Goal: Task Accomplishment & Management: Manage account settings

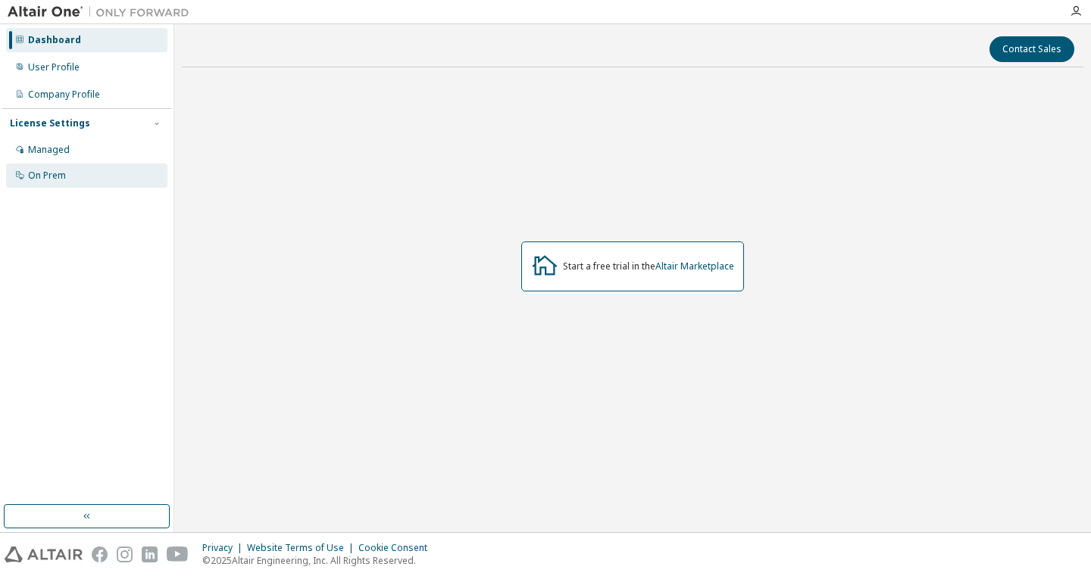
click at [83, 173] on div "On Prem" at bounding box center [86, 176] width 161 height 24
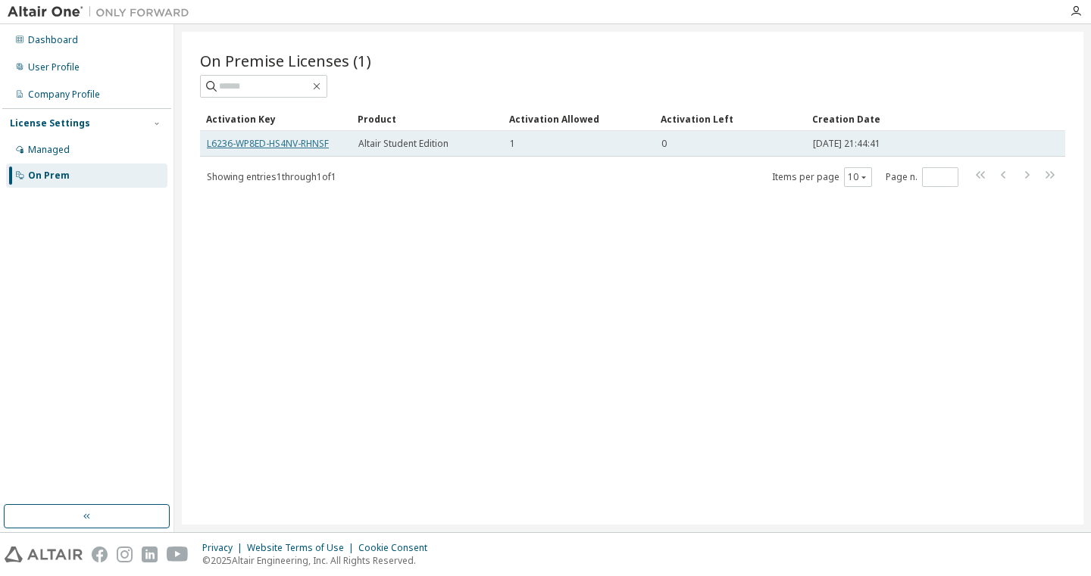
click at [311, 143] on link "L6236-WP8ED-HS4NV-RHNSF" at bounding box center [268, 143] width 122 height 13
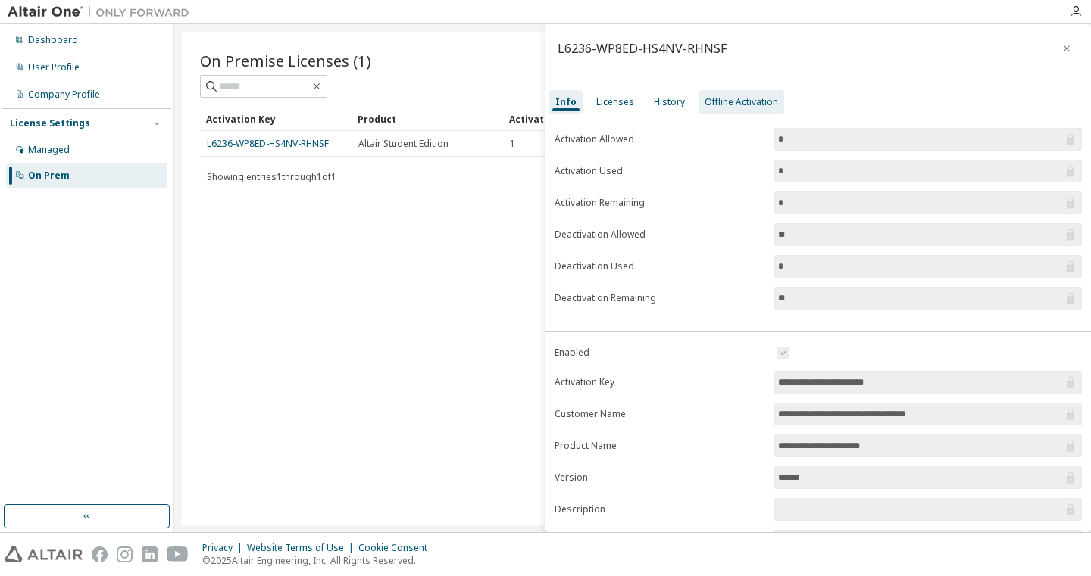
click at [698, 98] on div "Offline Activation" at bounding box center [741, 102] width 86 height 24
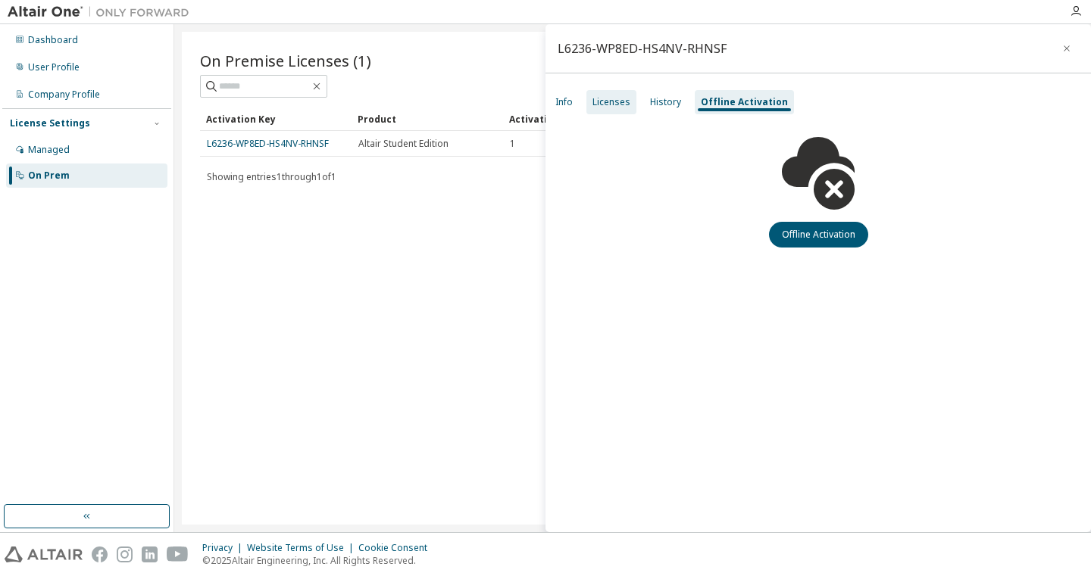
click at [622, 98] on div "Licenses" at bounding box center [611, 102] width 38 height 12
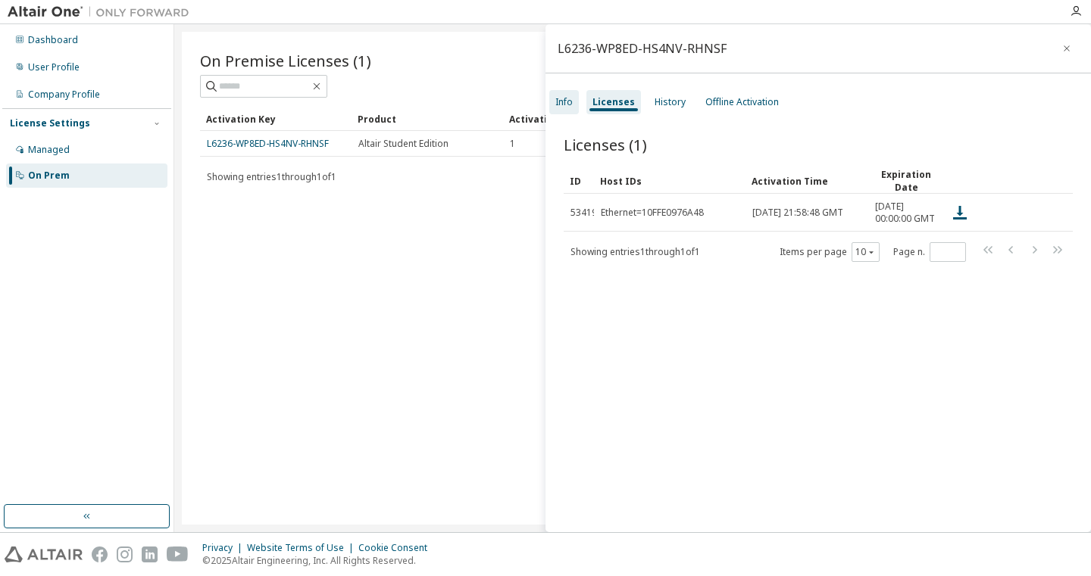
click at [563, 100] on div "Info" at bounding box center [563, 102] width 17 height 12
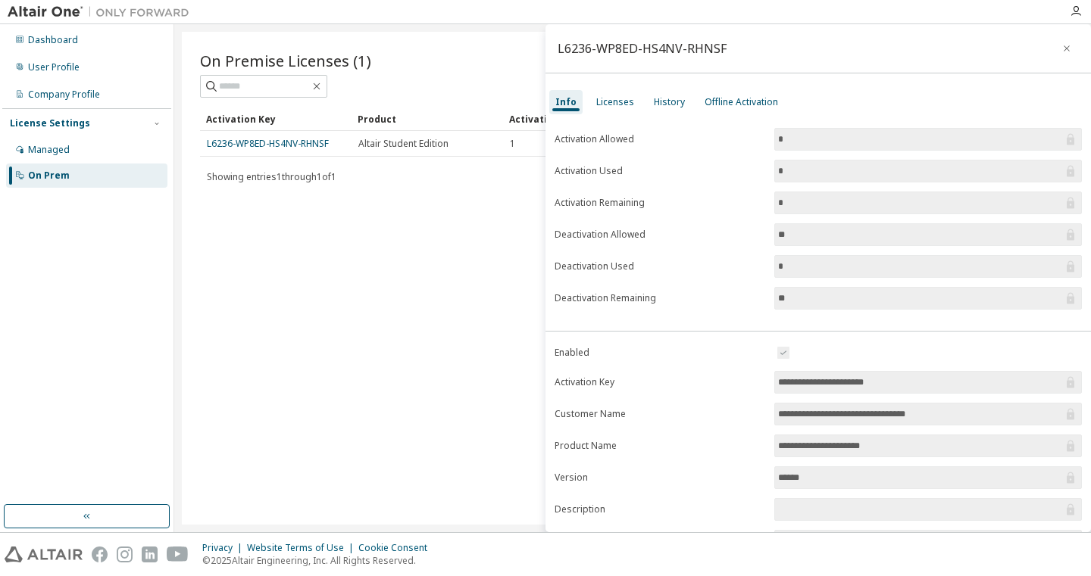
click at [731, 304] on form "Activation Allowed * Activation Used * Activation Remaining * Deactivation Allo…" at bounding box center [817, 219] width 527 height 182
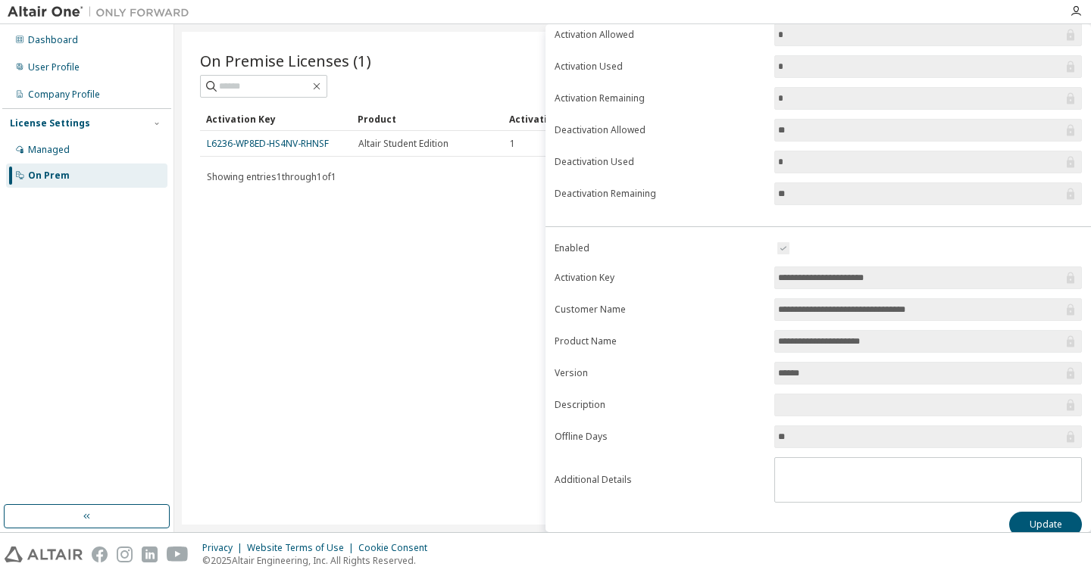
scroll to position [122, 0]
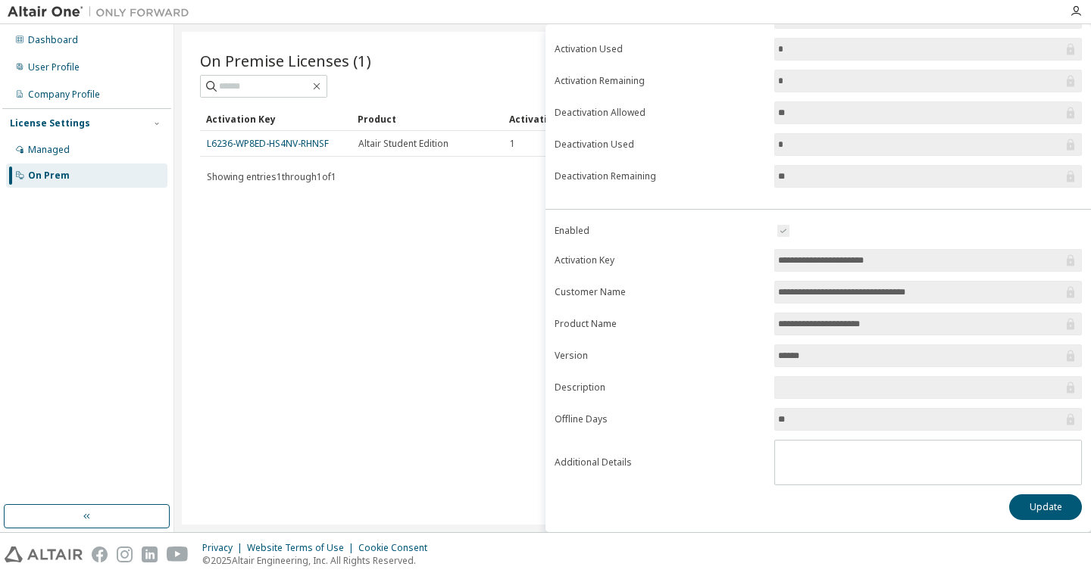
click at [699, 197] on div "**********" at bounding box center [817, 263] width 545 height 538
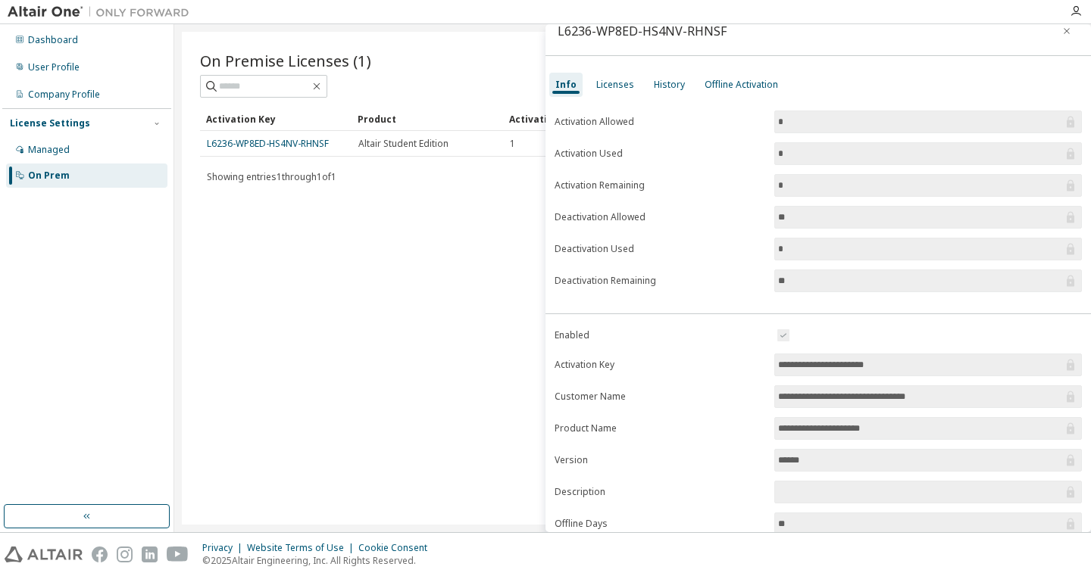
scroll to position [0, 0]
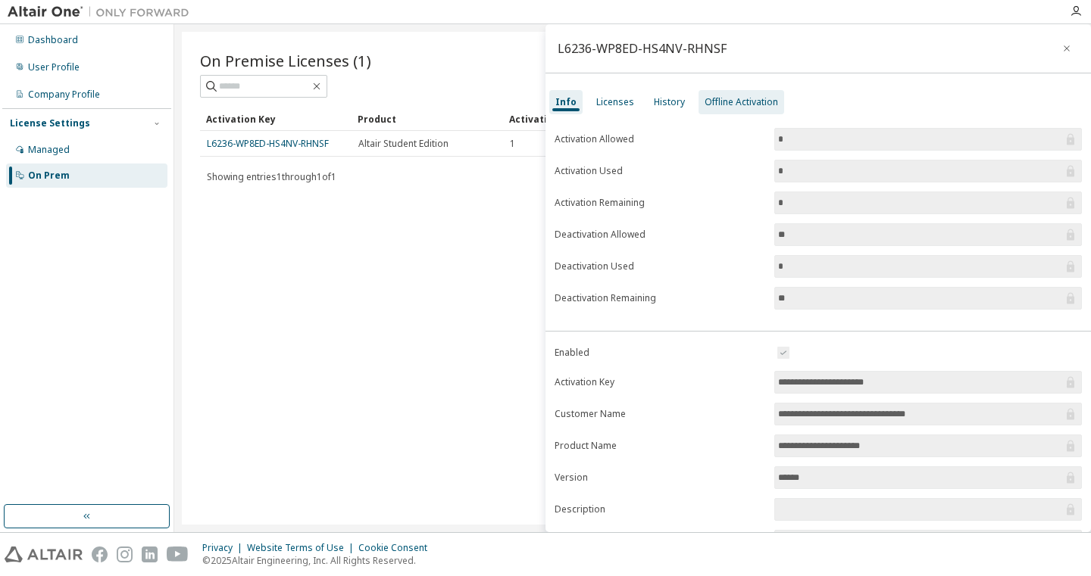
click at [713, 107] on div "Offline Activation" at bounding box center [740, 102] width 73 height 12
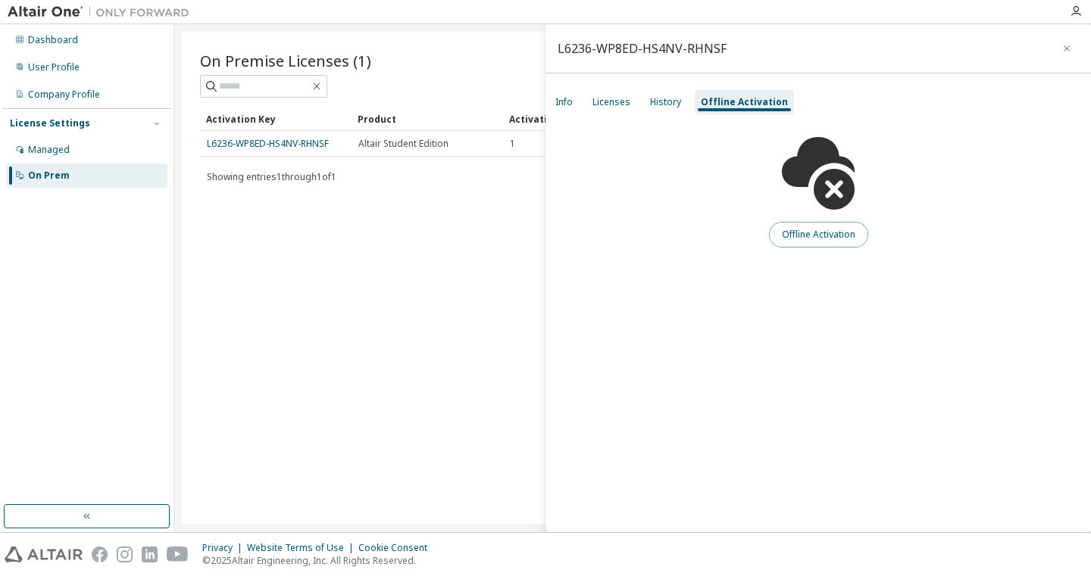
click at [810, 241] on button "Offline Activation" at bounding box center [818, 235] width 99 height 26
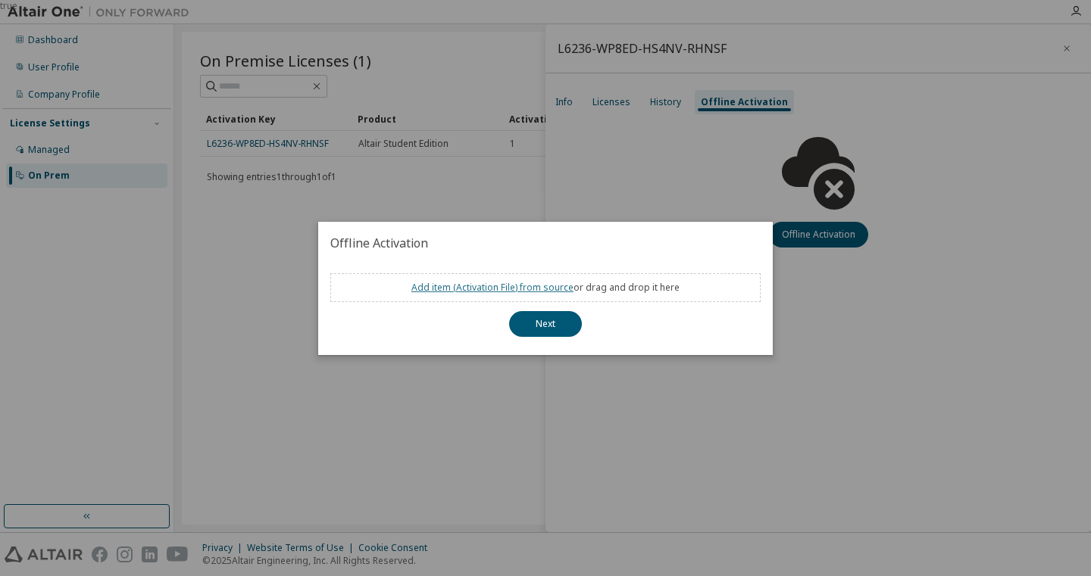
click at [521, 291] on link "Add item ( Activation File ) from source" at bounding box center [492, 287] width 162 height 13
click at [579, 154] on div "true" at bounding box center [545, 288] width 1091 height 576
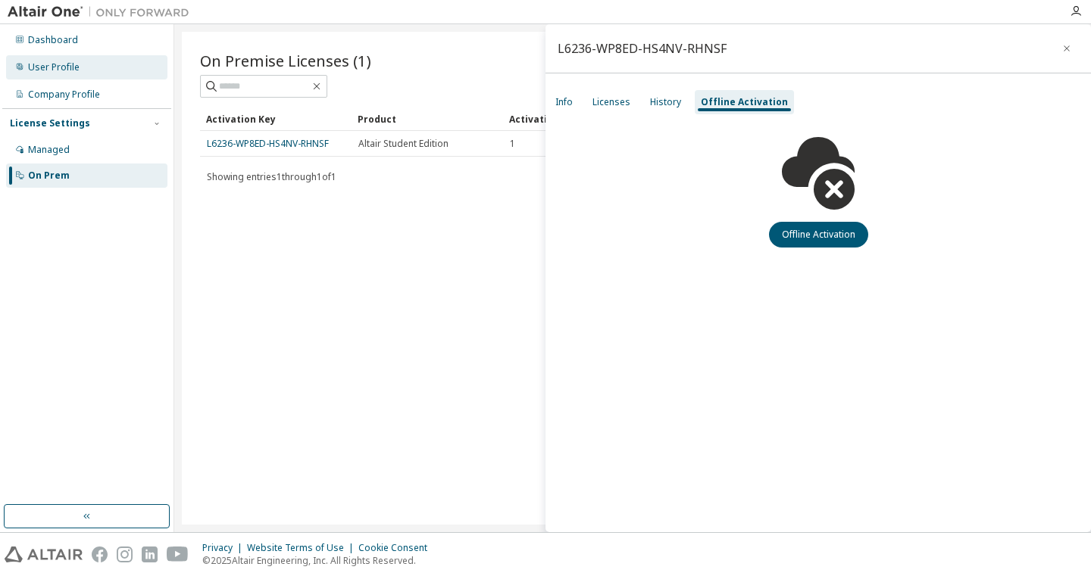
click at [78, 64] on div "User Profile" at bounding box center [86, 67] width 161 height 24
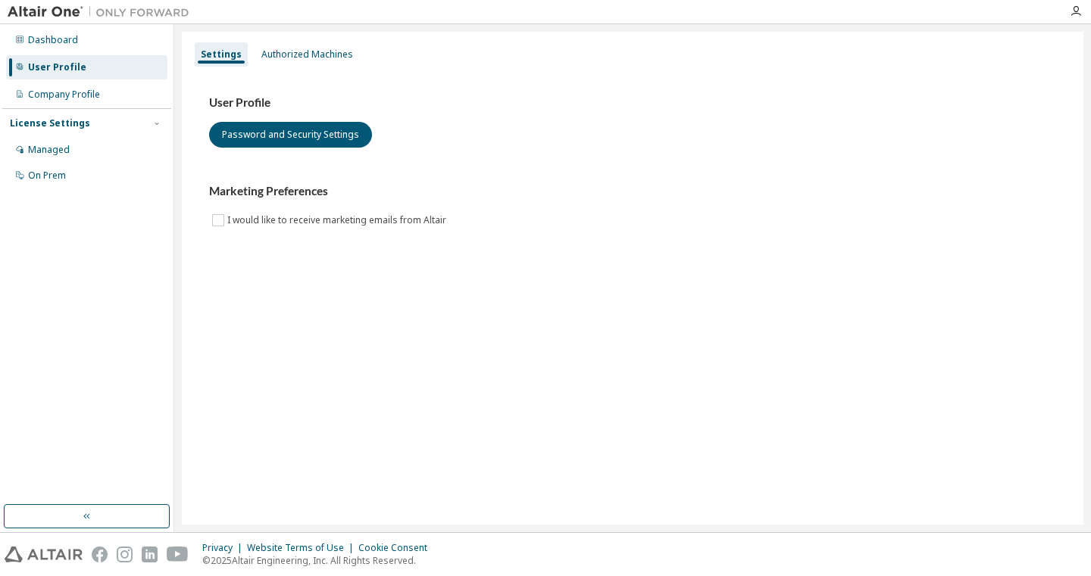
click at [269, 72] on div "User Profile Password and Security Settings Marketing Preferences I would like …" at bounding box center [632, 171] width 883 height 207
click at [271, 64] on div "Authorized Machines" at bounding box center [307, 54] width 104 height 24
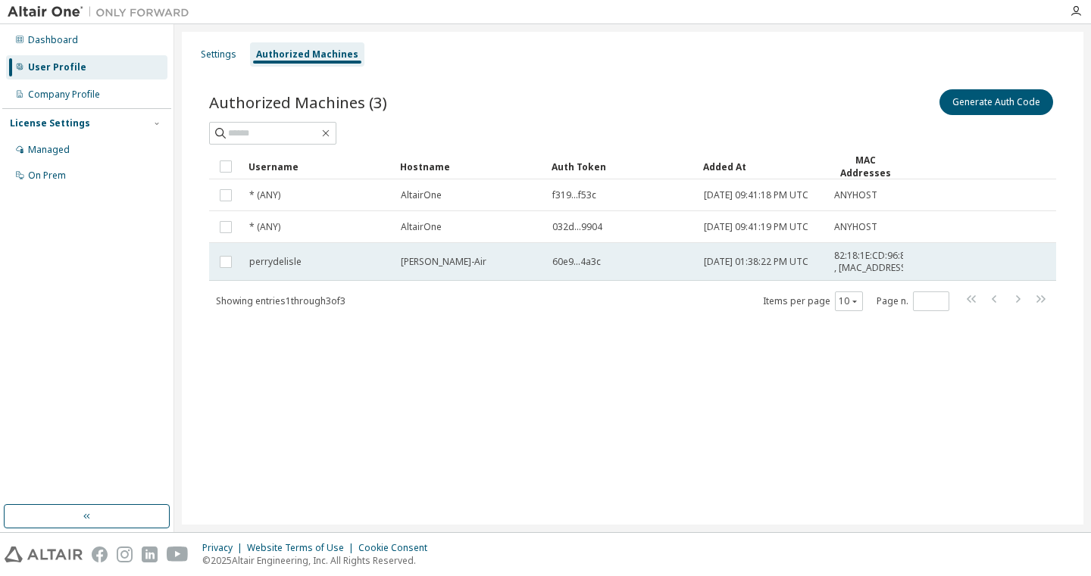
click at [236, 279] on td at bounding box center [225, 262] width 33 height 38
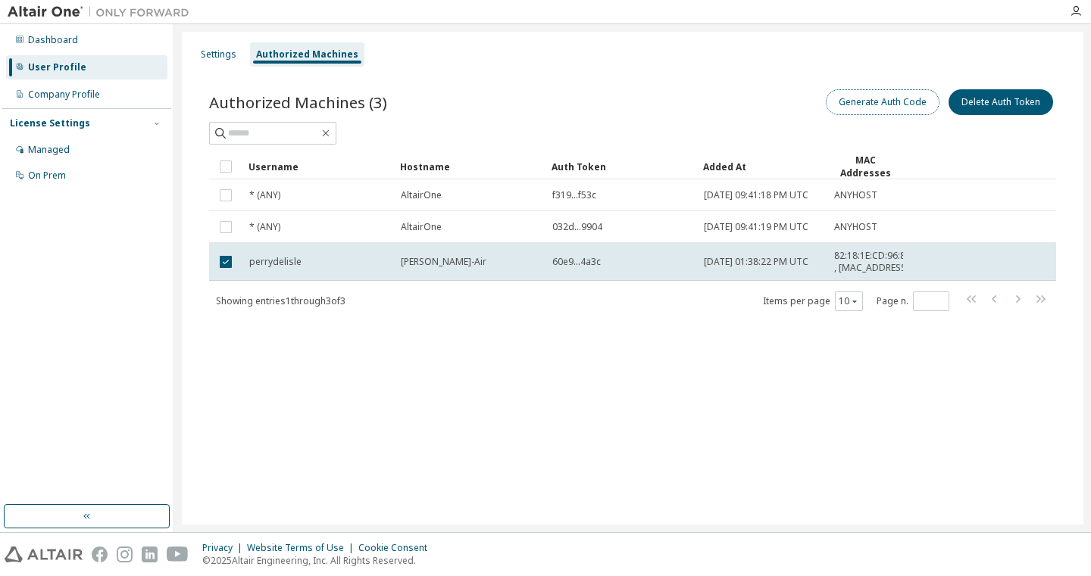
click at [866, 111] on button "Generate Auth Code" at bounding box center [882, 102] width 114 height 26
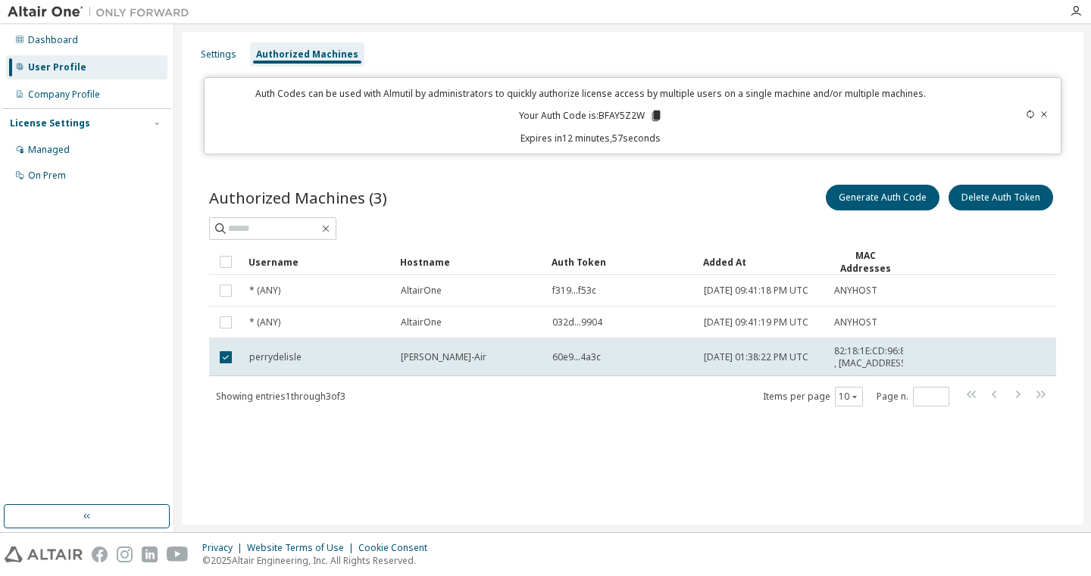
click at [660, 114] on icon at bounding box center [656, 116] width 14 height 14
click at [53, 167] on div "On Prem" at bounding box center [86, 176] width 161 height 24
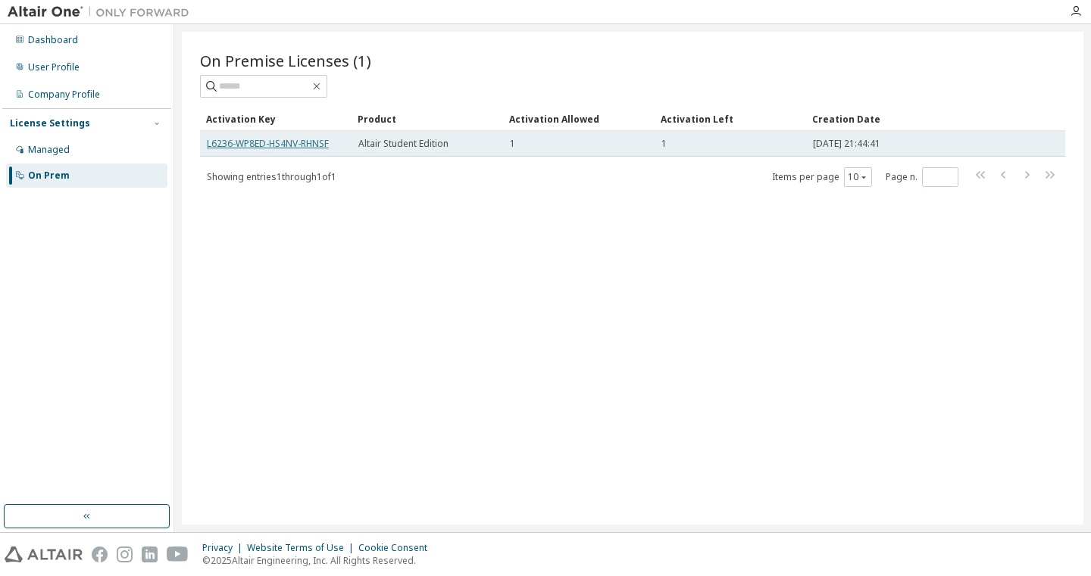
click at [271, 145] on link "L6236-WP8ED-HS4NV-RHNSF" at bounding box center [268, 143] width 122 height 13
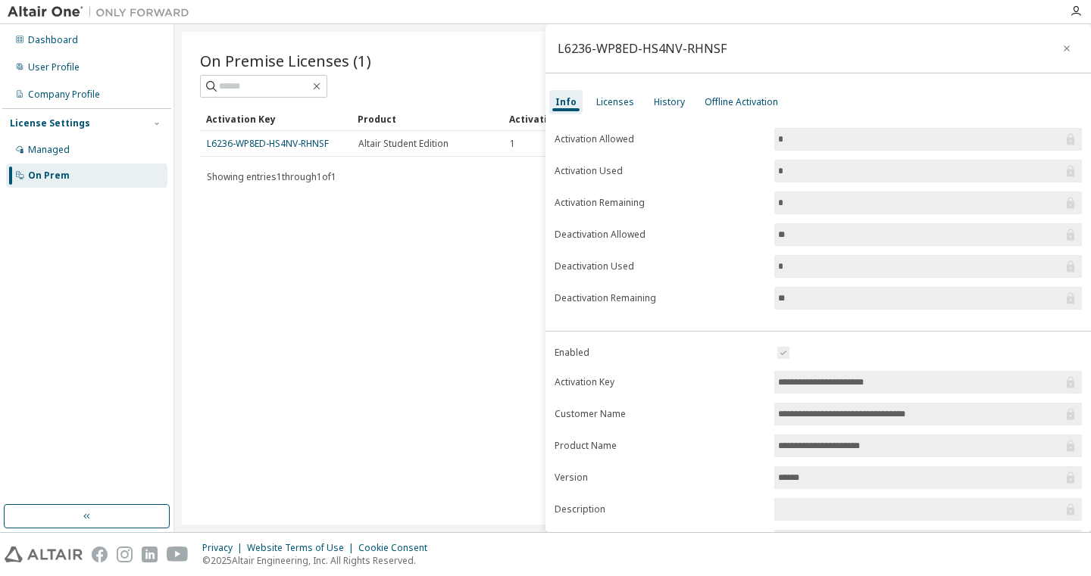
drag, startPoint x: 747, startPoint y: 295, endPoint x: 709, endPoint y: 170, distance: 130.1
click at [731, 252] on form "Activation Allowed * Activation Used * Activation Remaining * Deactivation Allo…" at bounding box center [817, 219] width 527 height 182
click at [704, 106] on div "Offline Activation" at bounding box center [740, 102] width 73 height 12
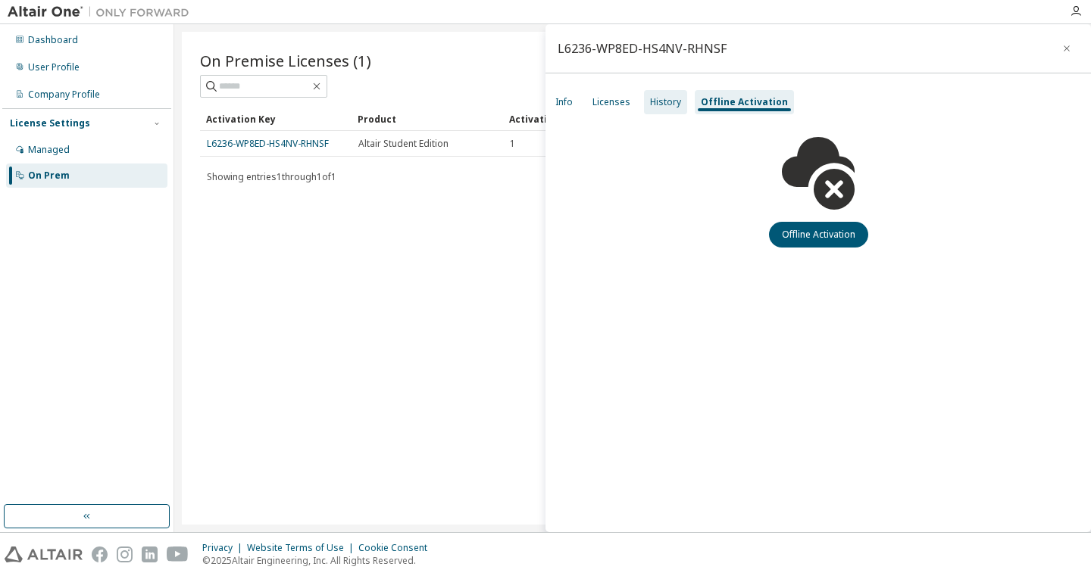
click at [663, 107] on div "History" at bounding box center [665, 102] width 31 height 12
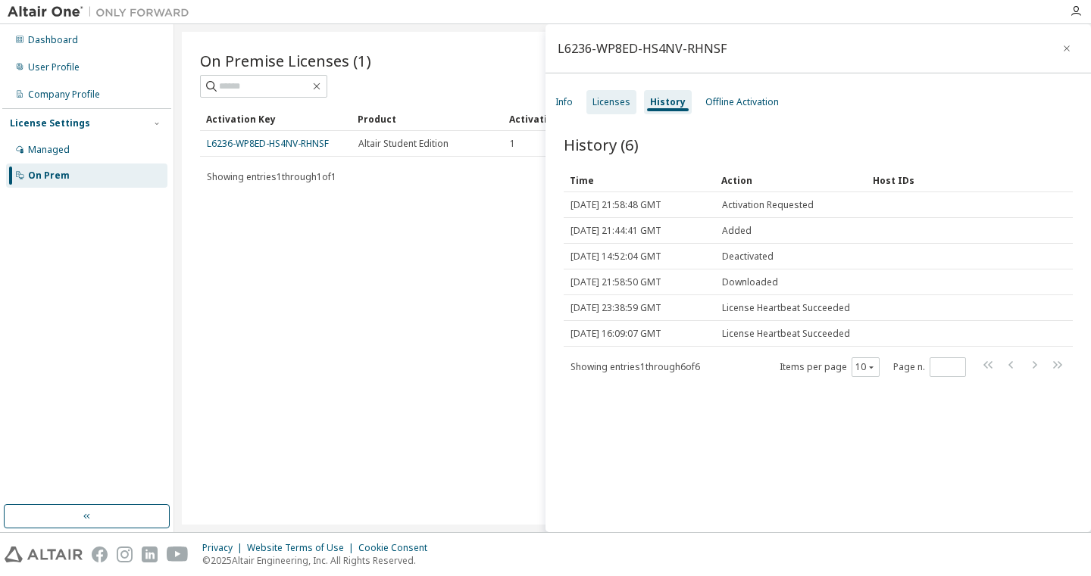
click at [611, 103] on div "Licenses" at bounding box center [611, 102] width 38 height 12
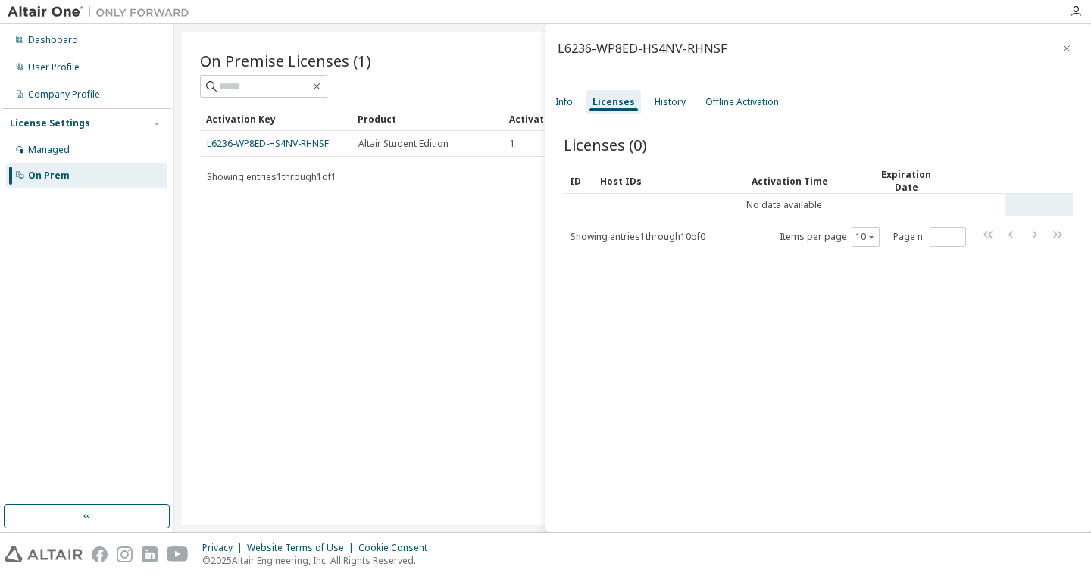
click at [891, 201] on td "No data available" at bounding box center [783, 205] width 441 height 23
click at [578, 47] on div "L6236-WP8ED-HS4NV-RHNSF" at bounding box center [641, 48] width 169 height 12
click at [728, 47] on div "L6236-WP8ED-HS4NV-RHNSF" at bounding box center [817, 48] width 545 height 49
click at [691, 48] on div "L6236-WP8ED-HS4NV-RHNSF" at bounding box center [641, 48] width 169 height 12
